Goal: Information Seeking & Learning: Learn about a topic

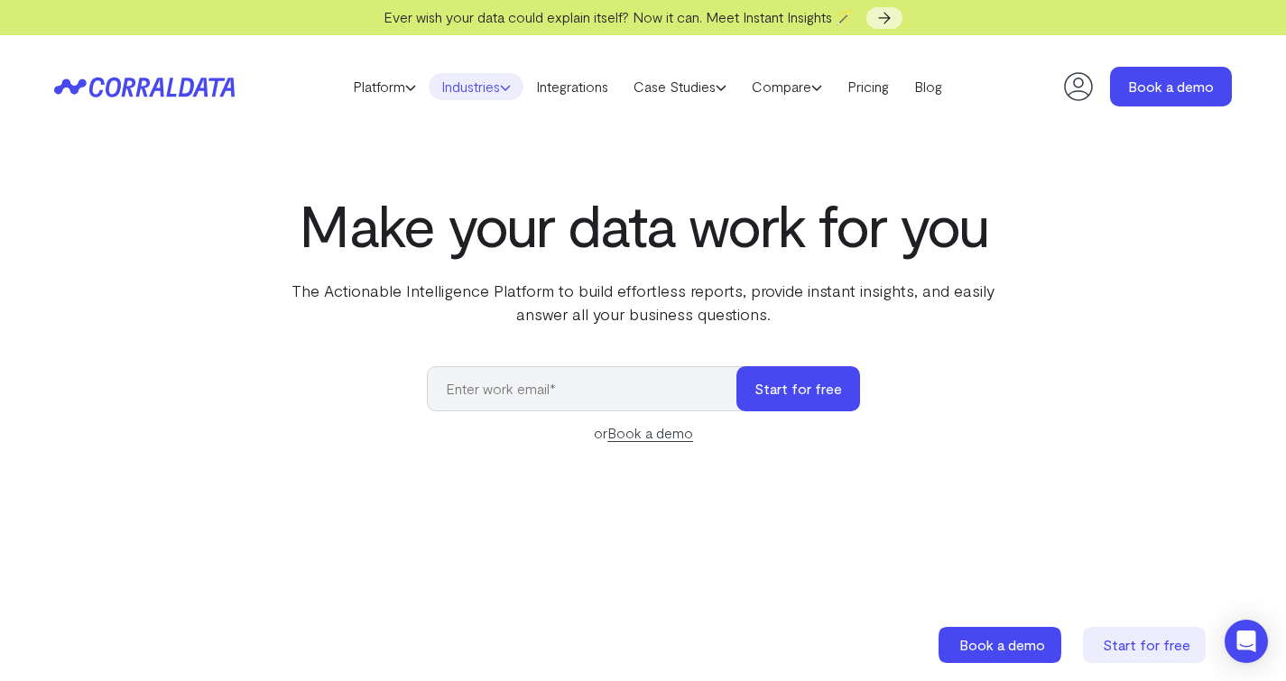
click at [471, 85] on link "Industries" at bounding box center [476, 86] width 95 height 27
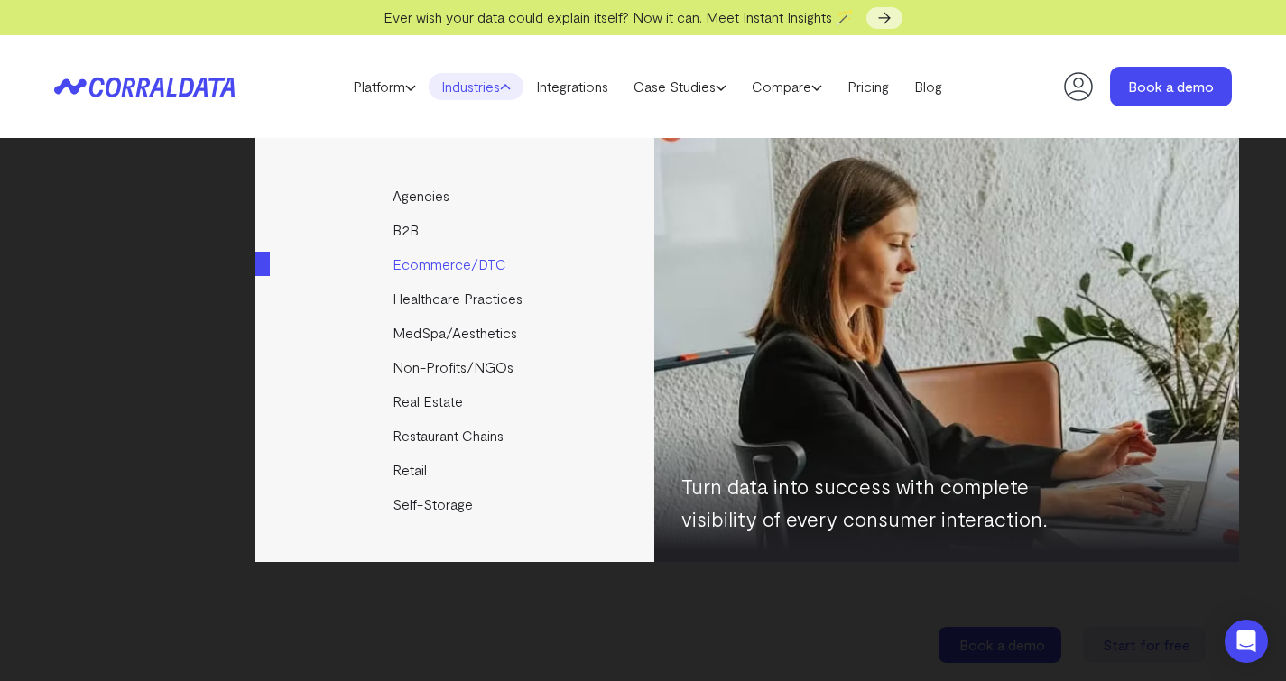
click at [460, 270] on link "Ecommerce/DTC" at bounding box center [455, 264] width 401 height 34
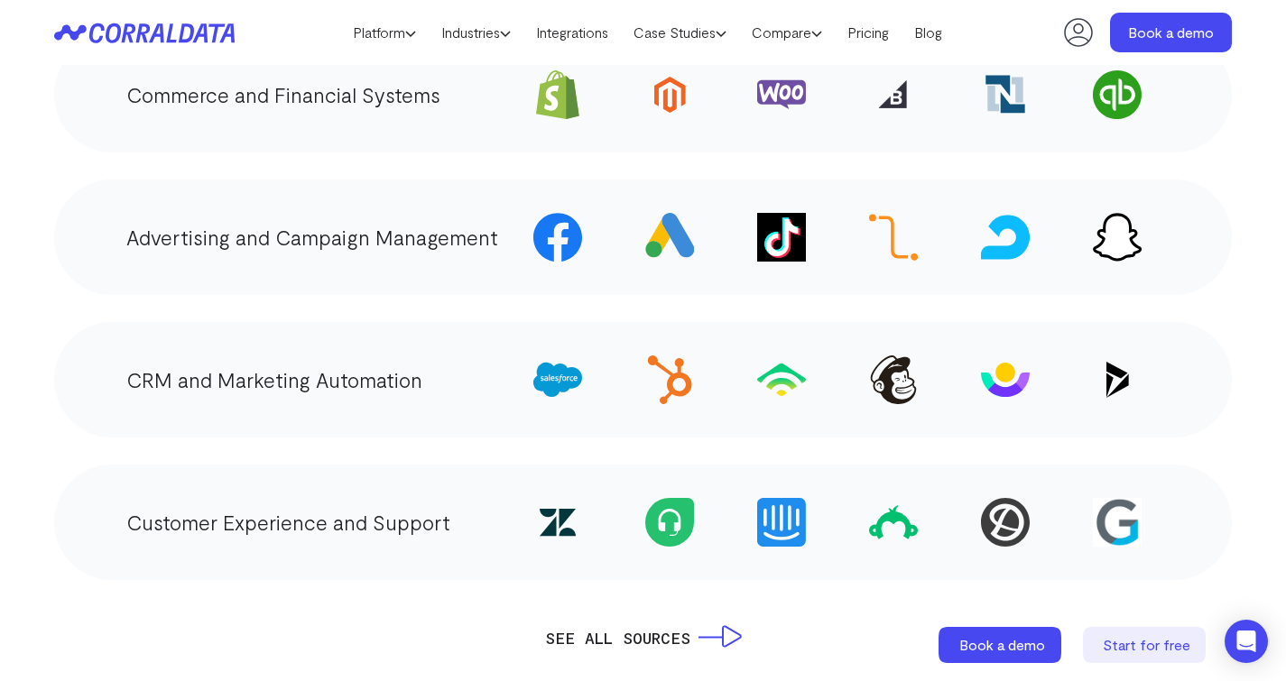
scroll to position [2895, 0]
